Goal: Navigation & Orientation: Find specific page/section

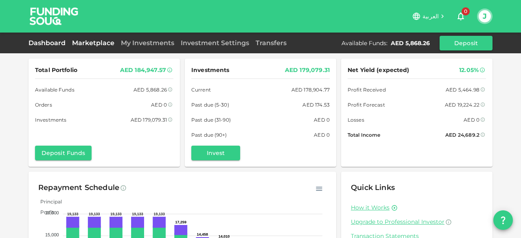
click at [96, 44] on link "Marketplace" at bounding box center [93, 43] width 49 height 8
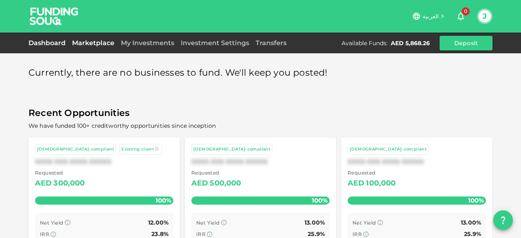
click at [47, 44] on link "Dashboard" at bounding box center [48, 43] width 40 height 8
